Goal: Transaction & Acquisition: Purchase product/service

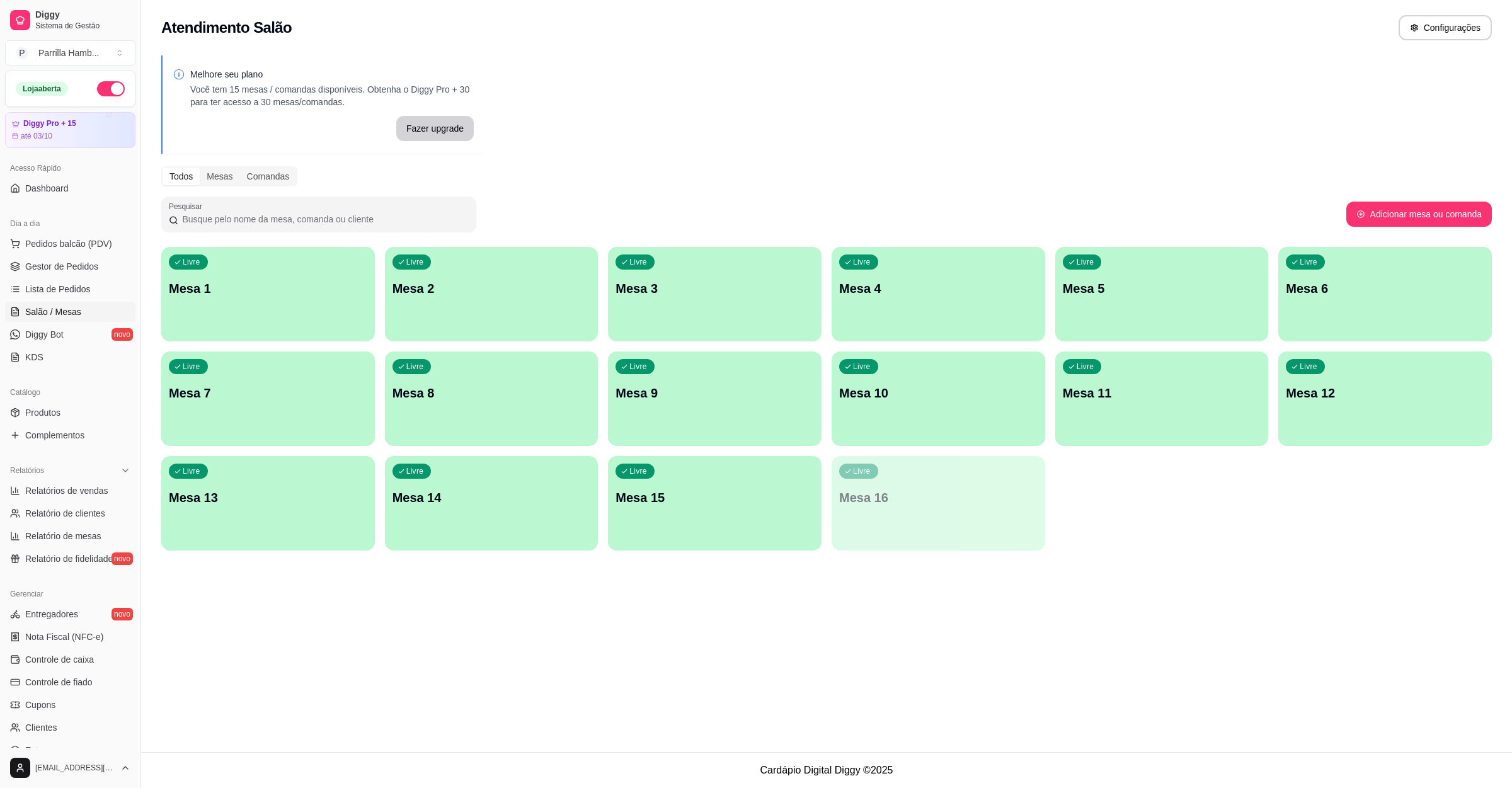
click at [69, 242] on span "Pedidos balcão (PDV)" at bounding box center [68, 243] width 87 height 13
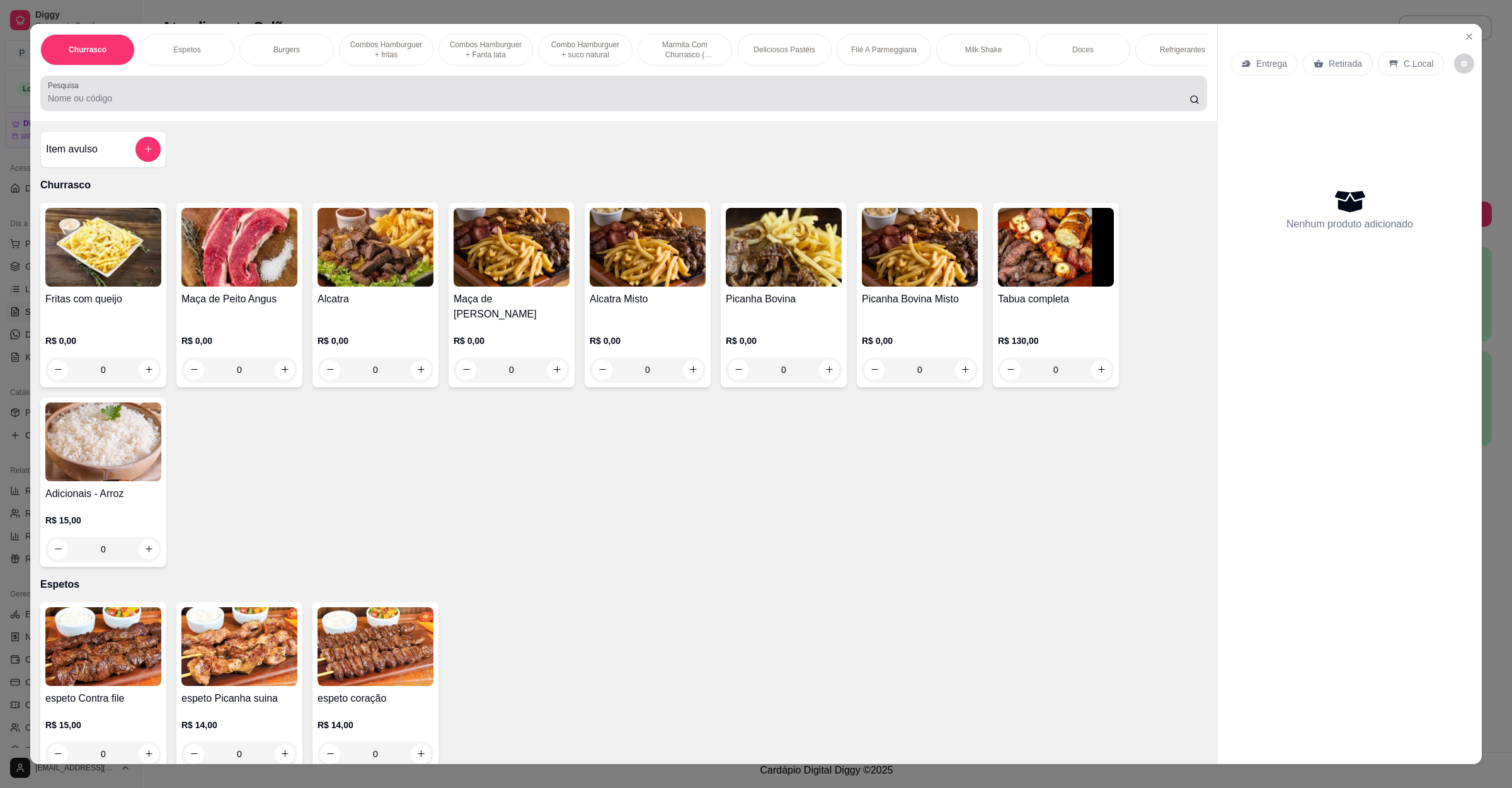
click at [159, 93] on div "Pesquisa" at bounding box center [624, 93] width 1167 height 35
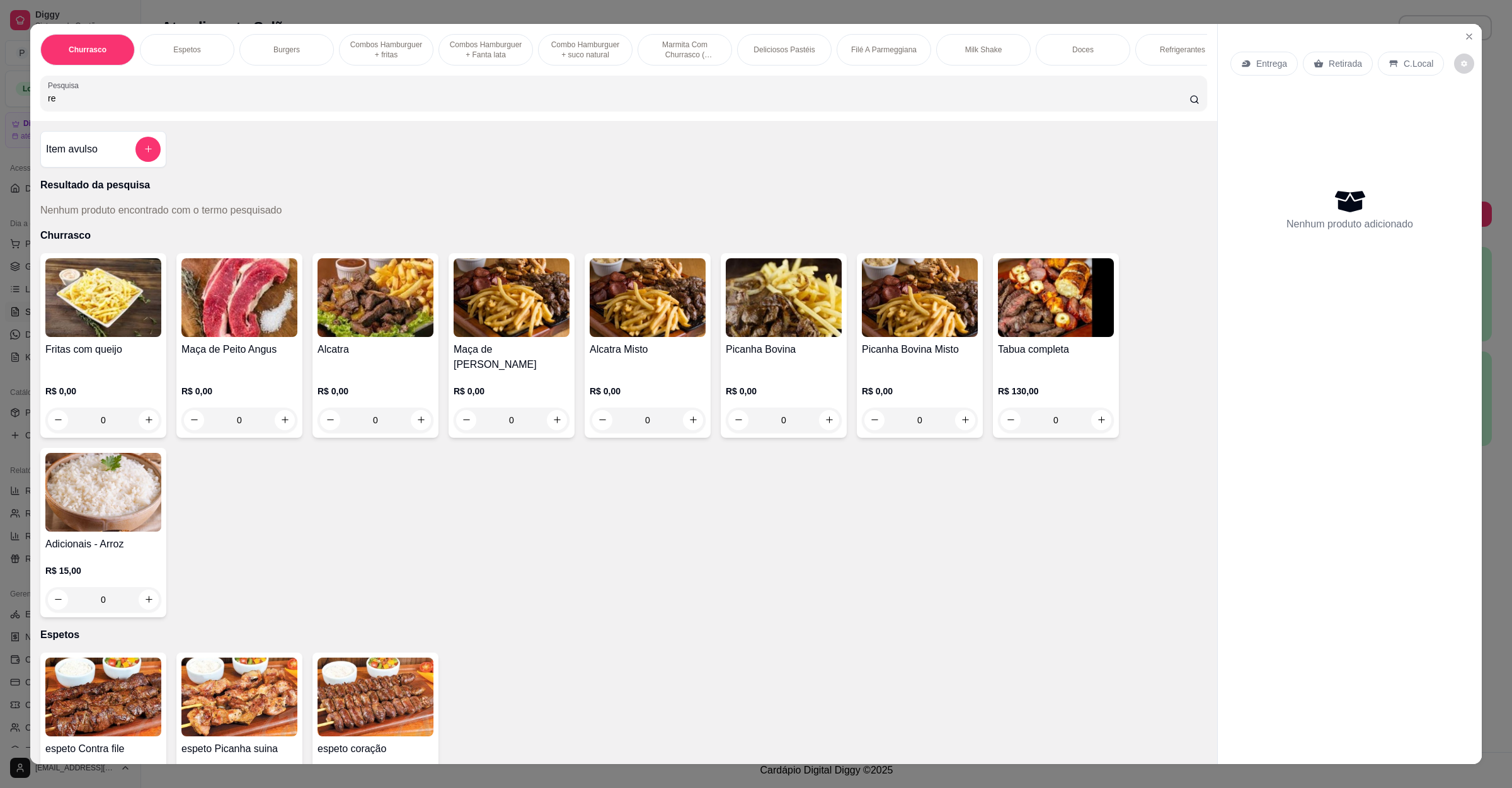
type input "r"
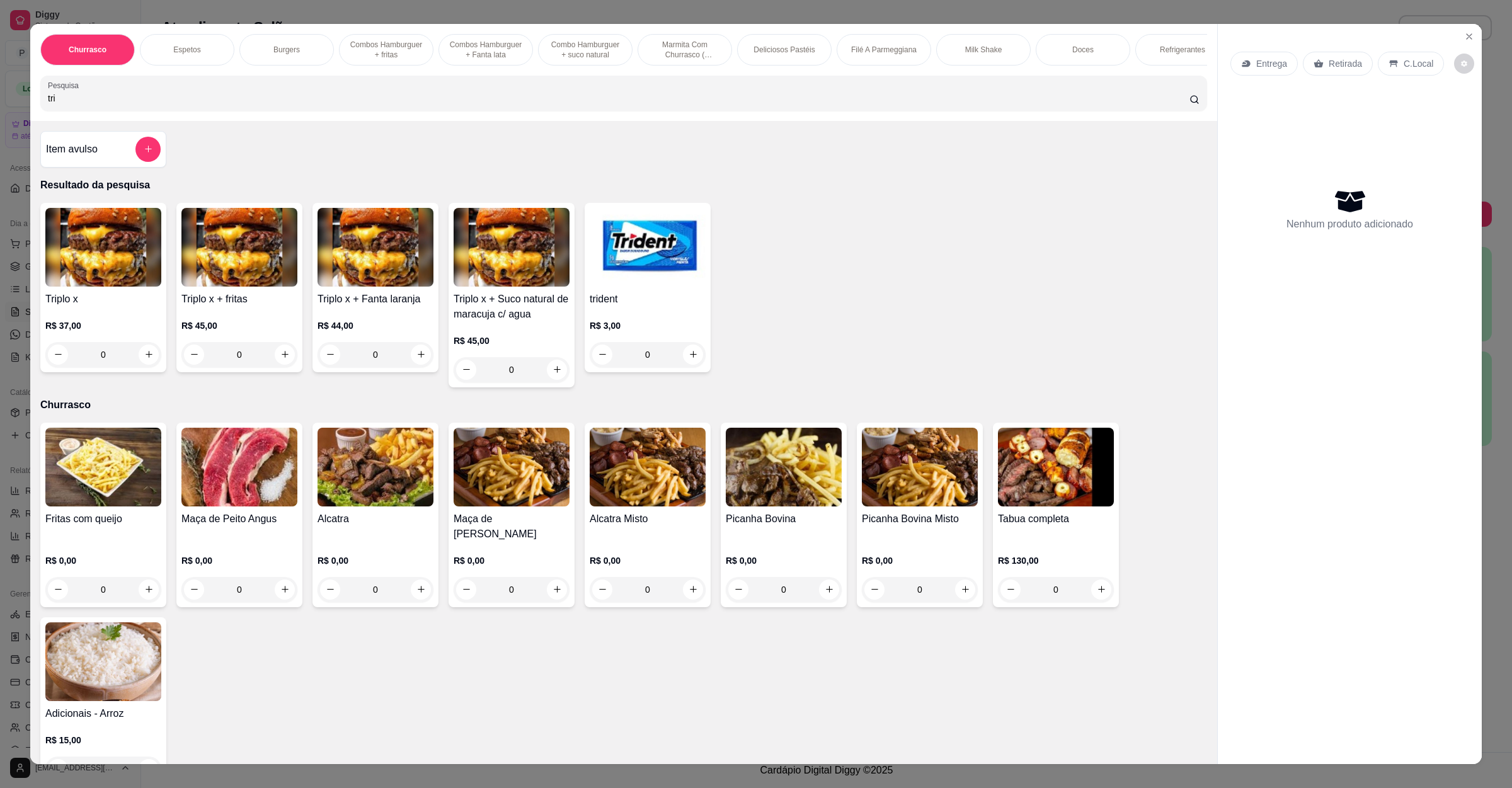
type input "tri"
click at [147, 367] on div "0" at bounding box center [103, 354] width 116 height 25
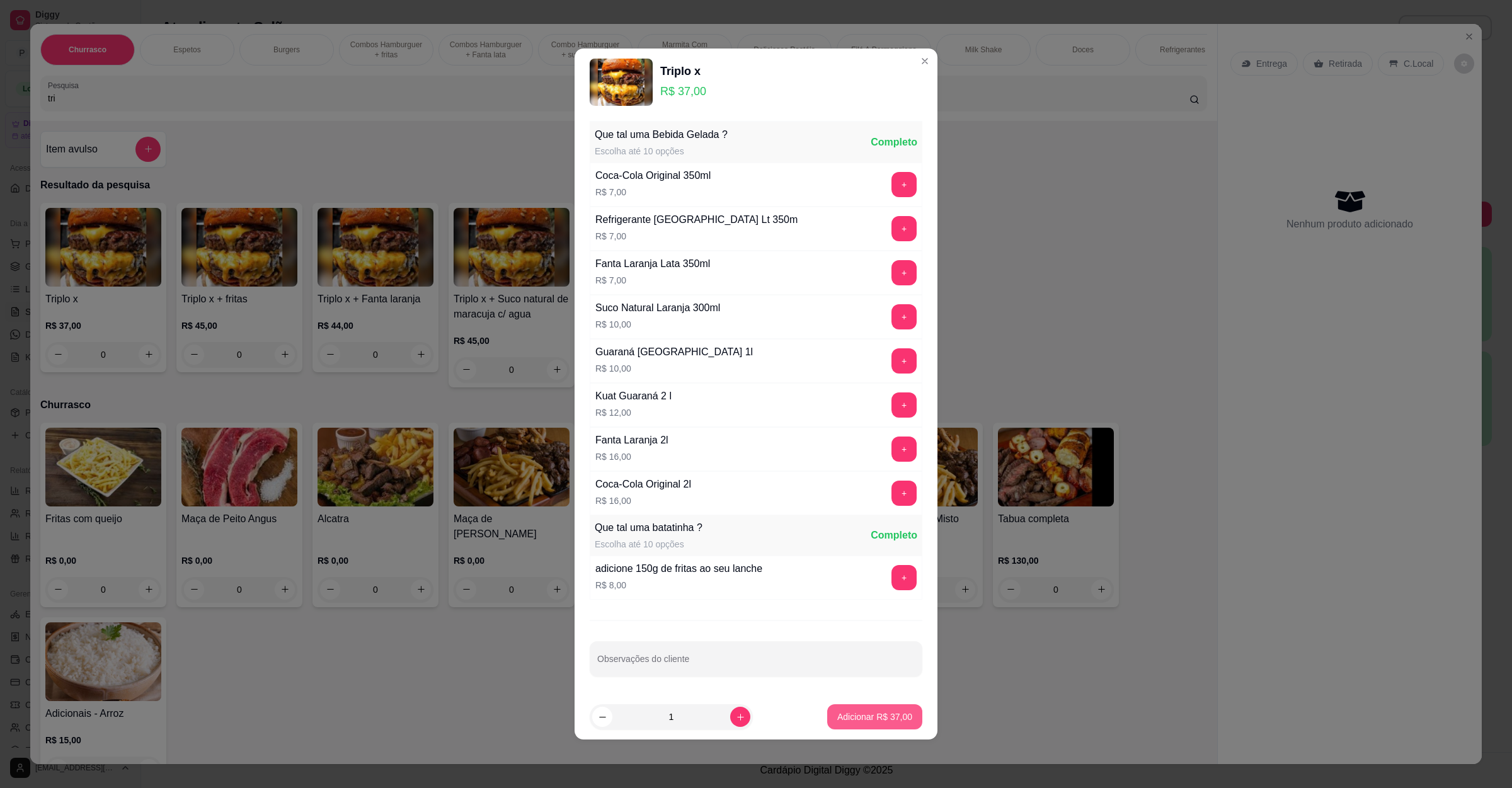
click at [850, 723] on p "Adicionar R$ 37,00" at bounding box center [874, 717] width 75 height 13
type input "1"
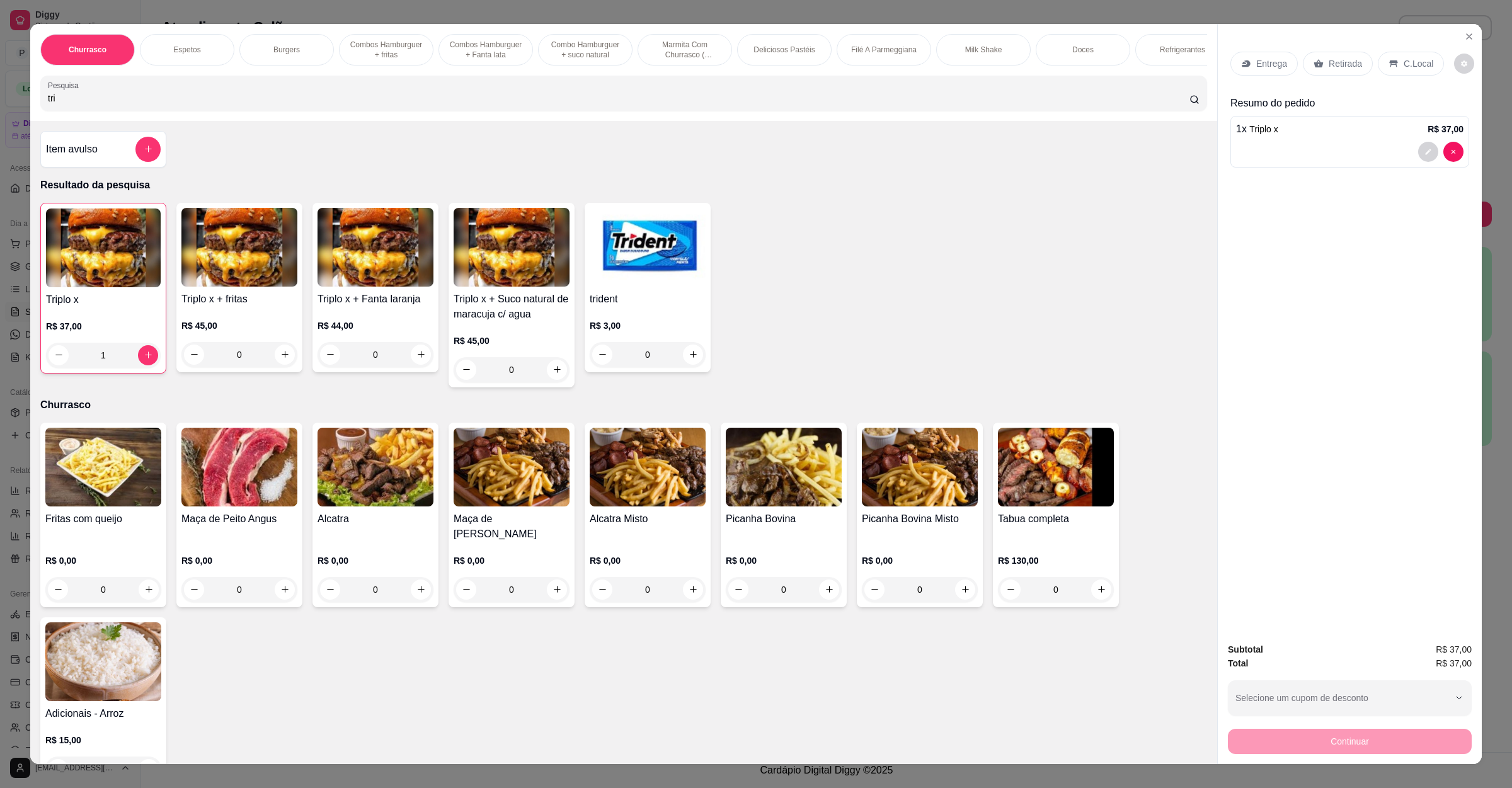
drag, startPoint x: 187, startPoint y: 118, endPoint x: 0, endPoint y: 110, distance: 187.2
click at [0, 110] on div "Churrasco Espetos Burgers Combos Hamburguer + fritas Combos Hamburguer + Fanta …" at bounding box center [756, 394] width 1512 height 788
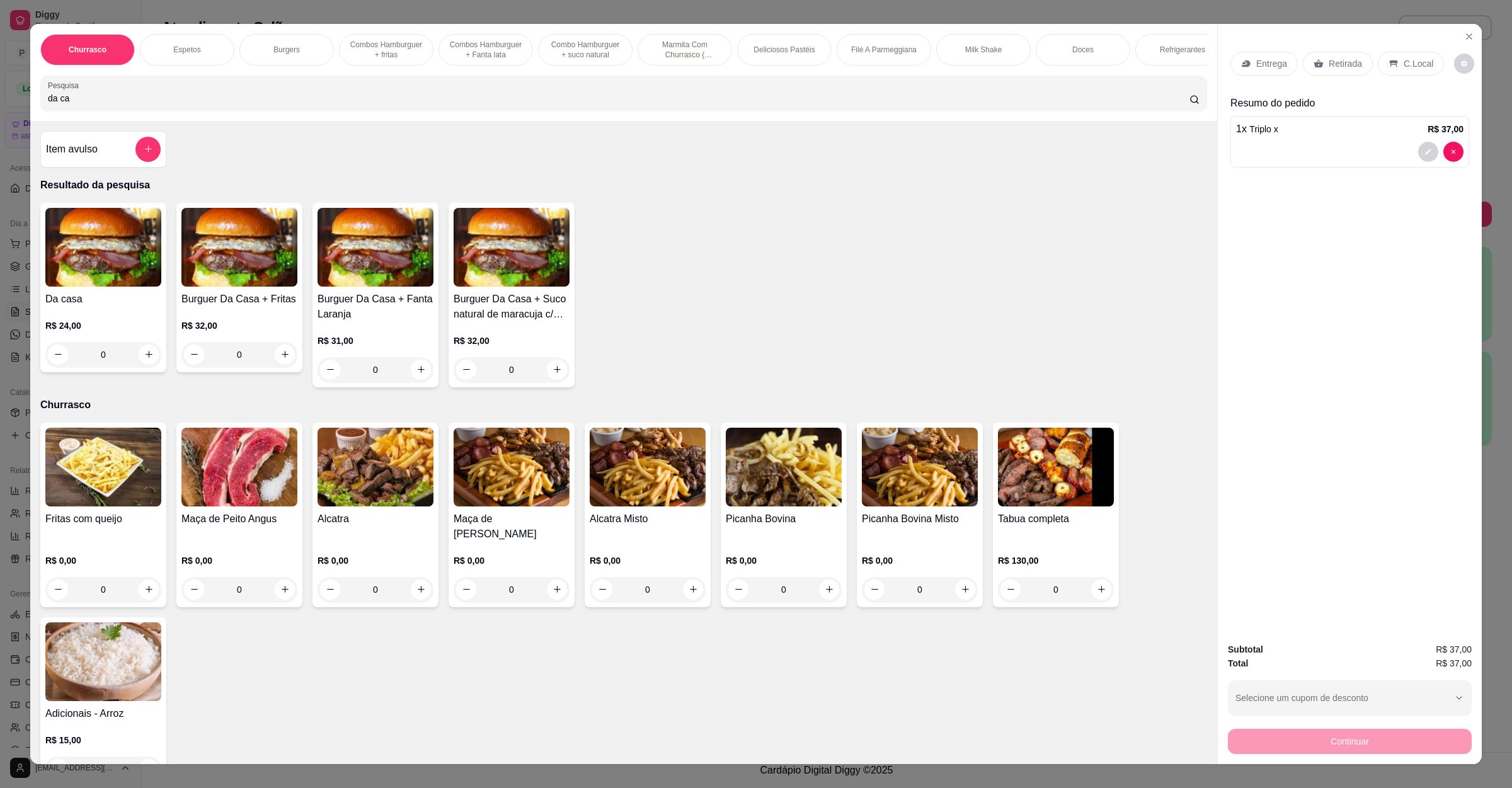
type input "da ca"
click at [128, 367] on div "0" at bounding box center [103, 354] width 116 height 25
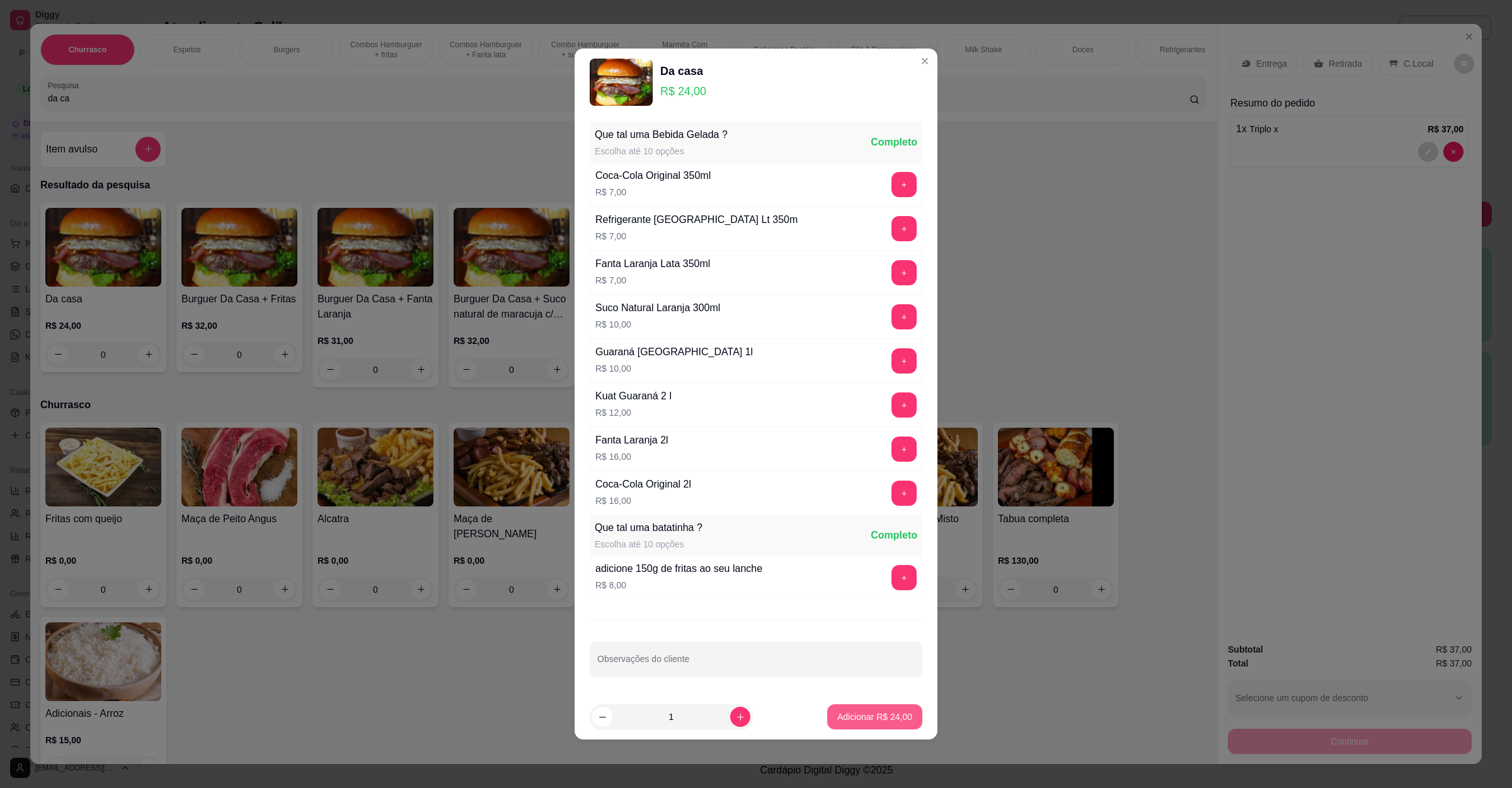
click at [881, 716] on p "Adicionar R$ 24,00" at bounding box center [874, 717] width 75 height 13
type input "1"
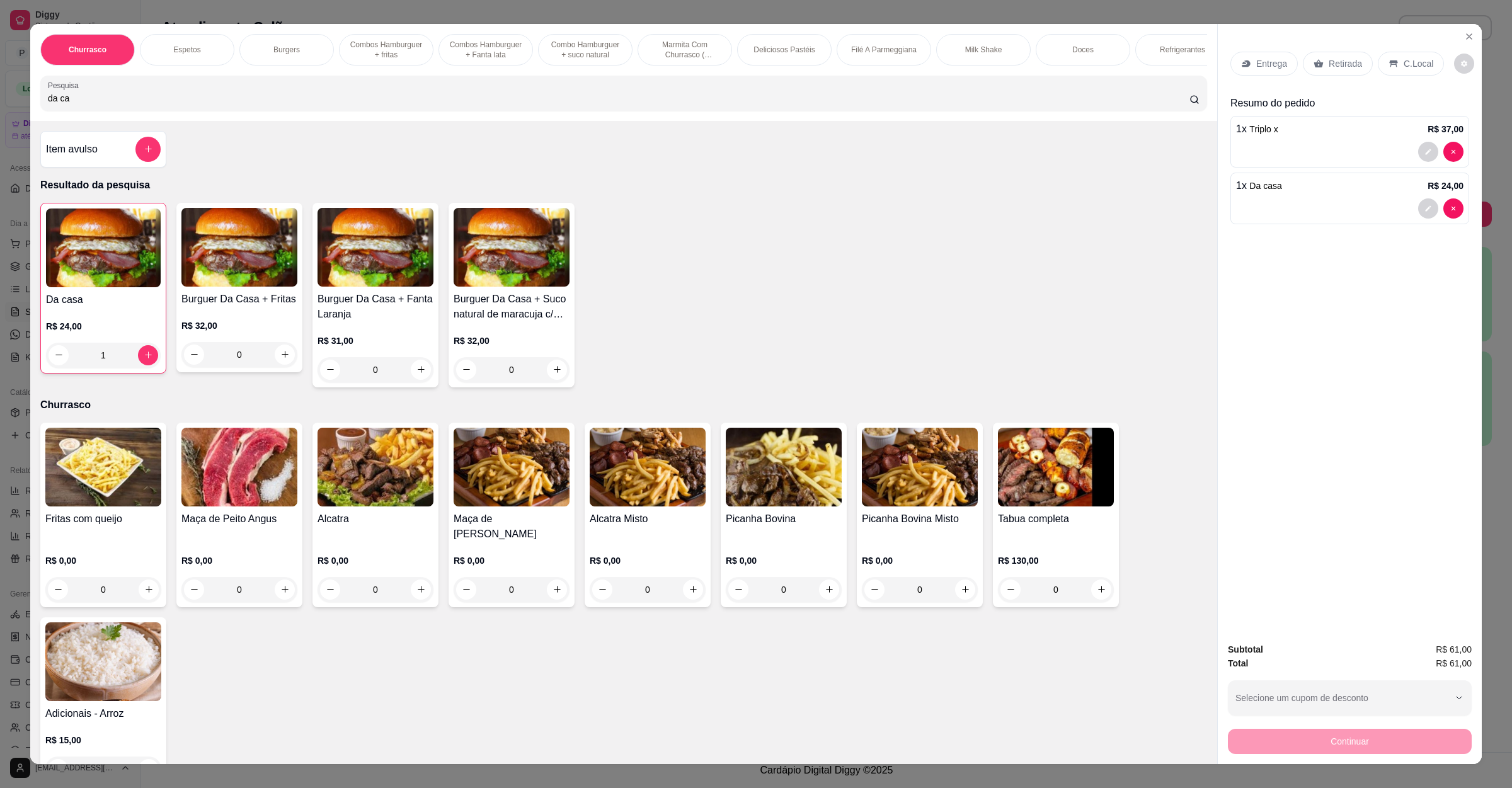
click at [1335, 77] on div "Entrega Retirada C.Local" at bounding box center [1349, 63] width 238 height 44
click at [1333, 66] on p "Retirada" at bounding box center [1345, 64] width 34 height 13
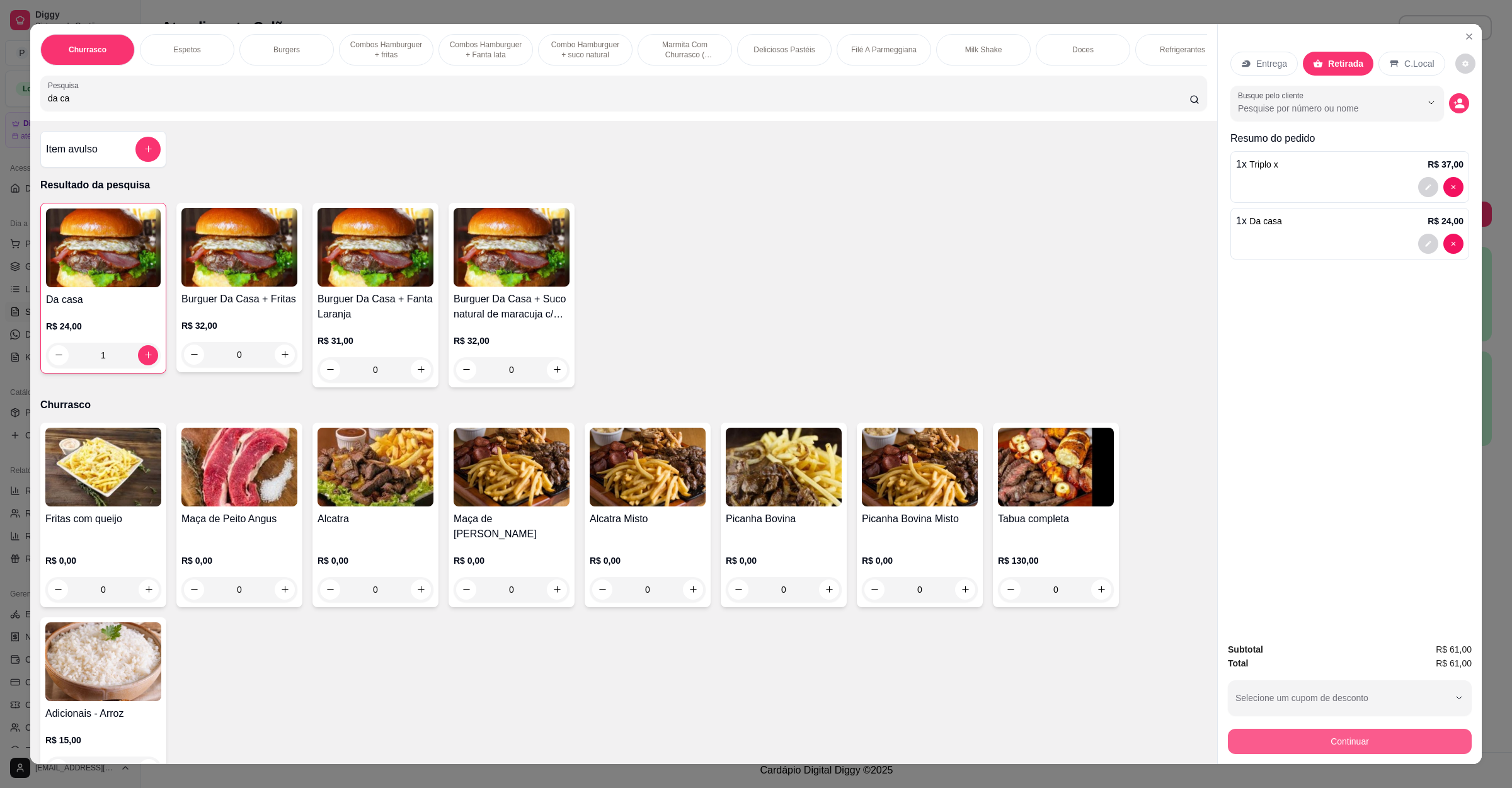
click at [1374, 747] on button "Continuar" at bounding box center [1349, 741] width 244 height 25
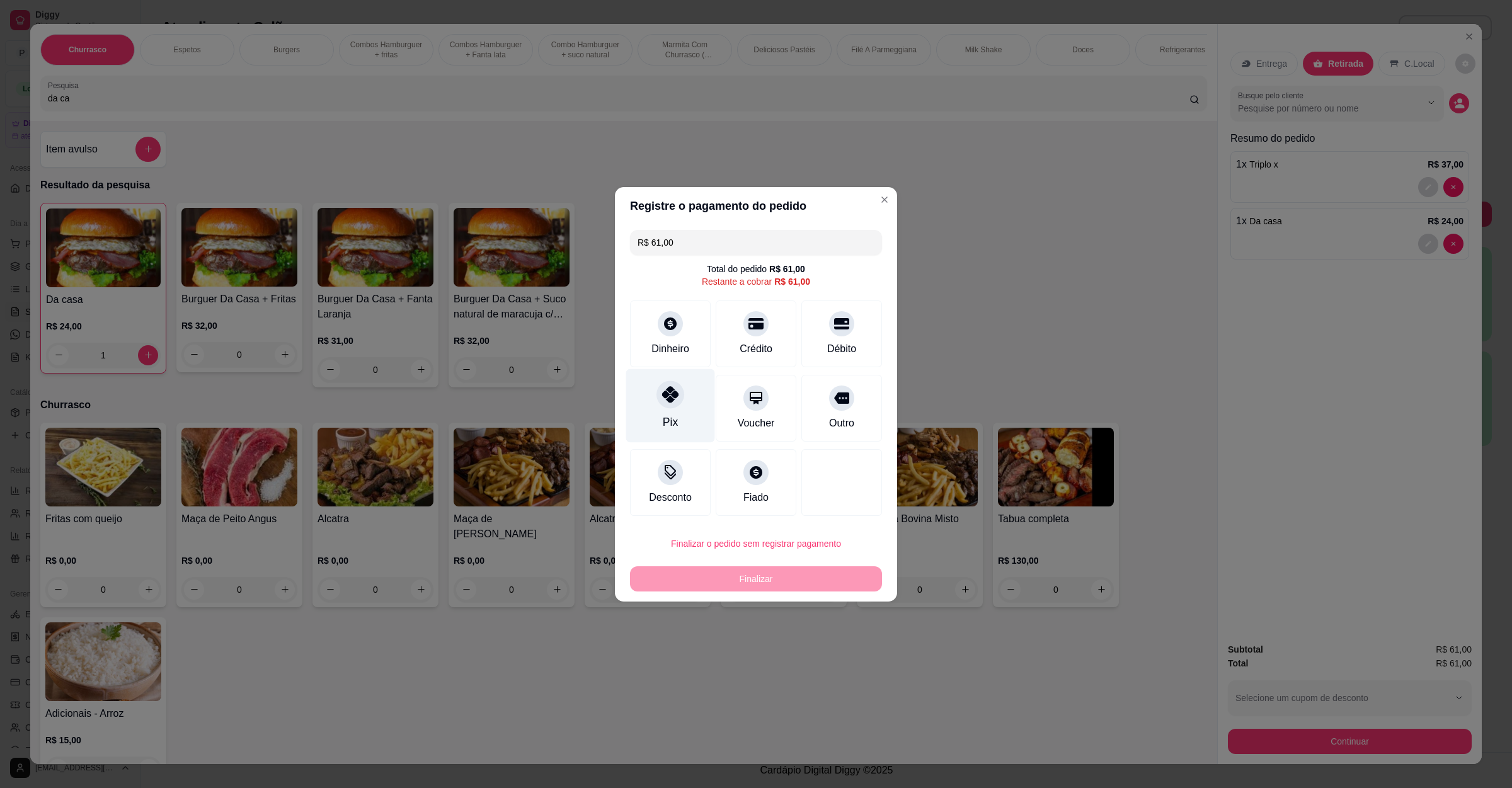
click at [698, 398] on div "Pix" at bounding box center [670, 405] width 89 height 74
type input "R$ 0,00"
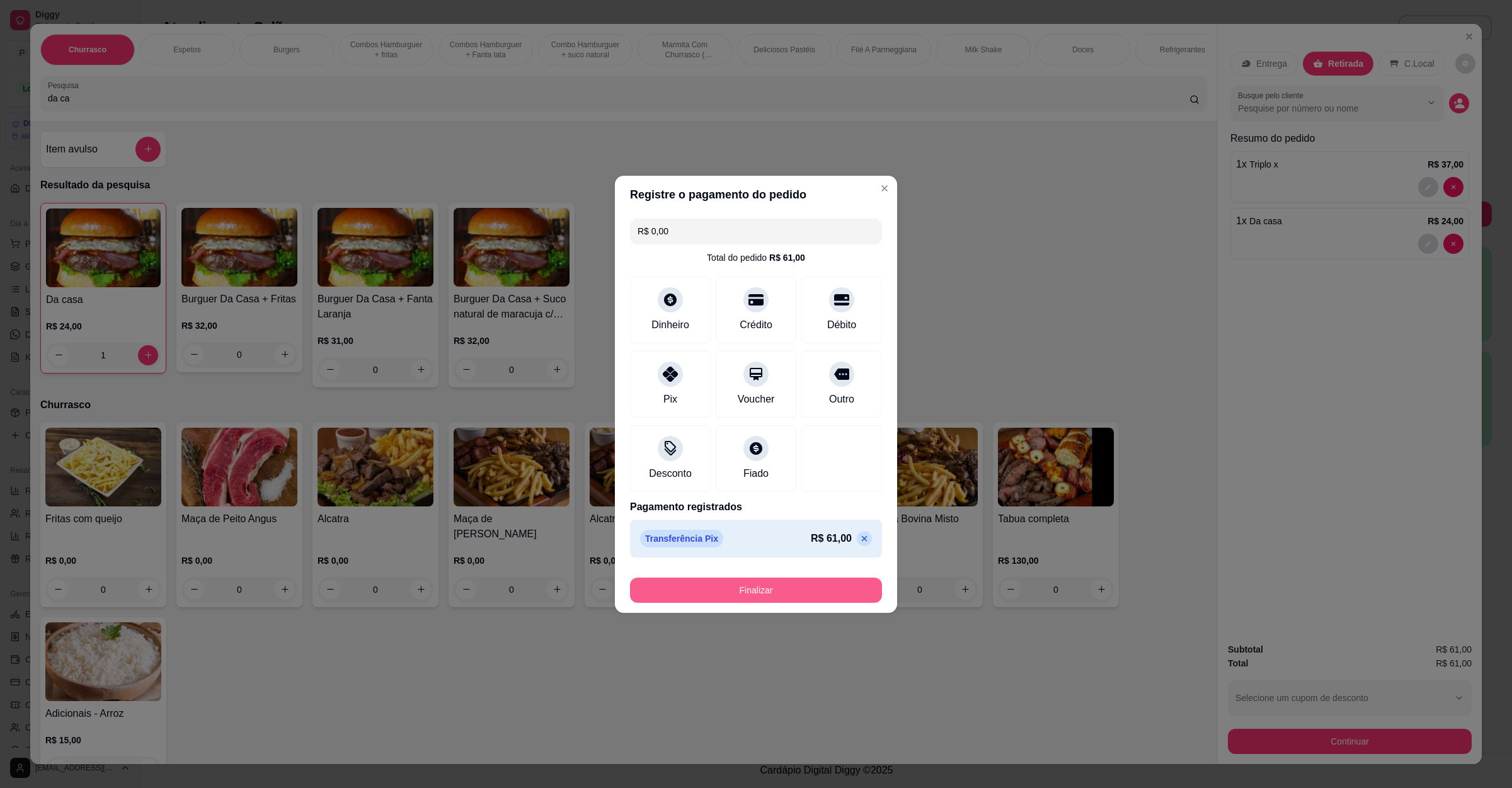
click at [773, 588] on button "Finalizar" at bounding box center [756, 589] width 252 height 25
type input "0"
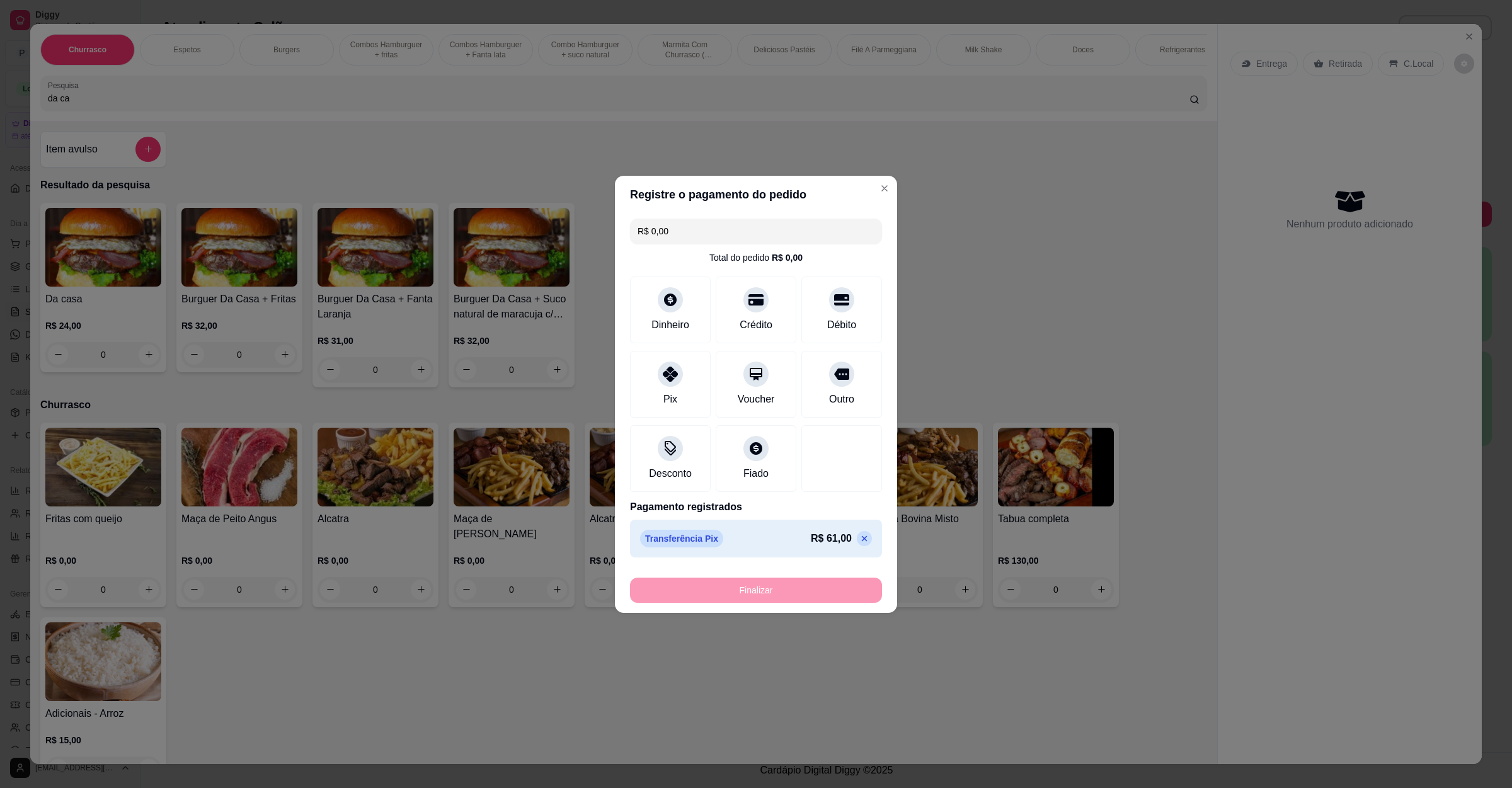
type input "-R$ 61,00"
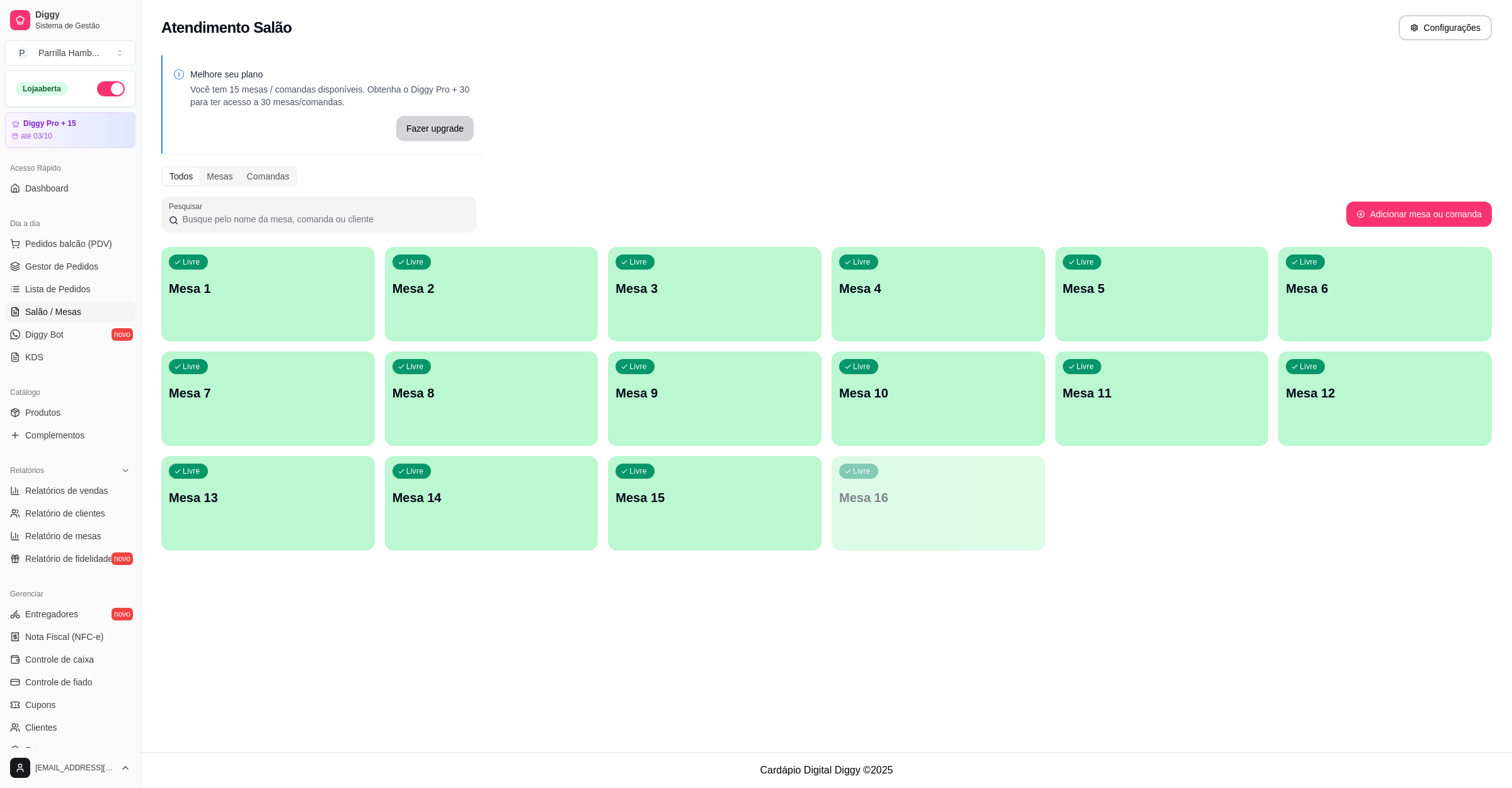
click at [1076, 613] on div "Atendimento Salão Configurações Melhore seu plano Você tem 15 mesas / comandas …" at bounding box center [826, 376] width 1371 height 752
